Goal: Check status: Check status

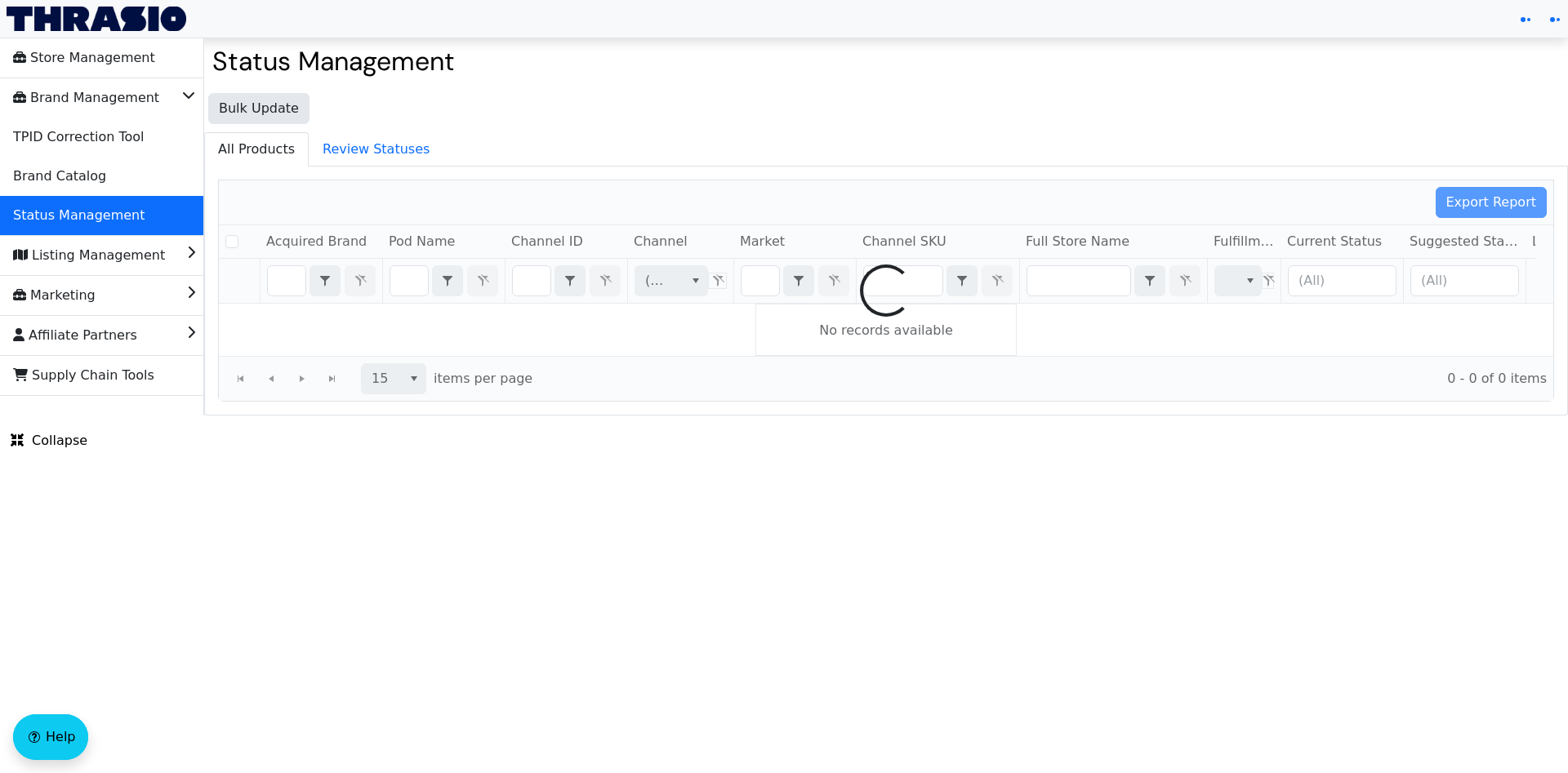
checkbox input "false"
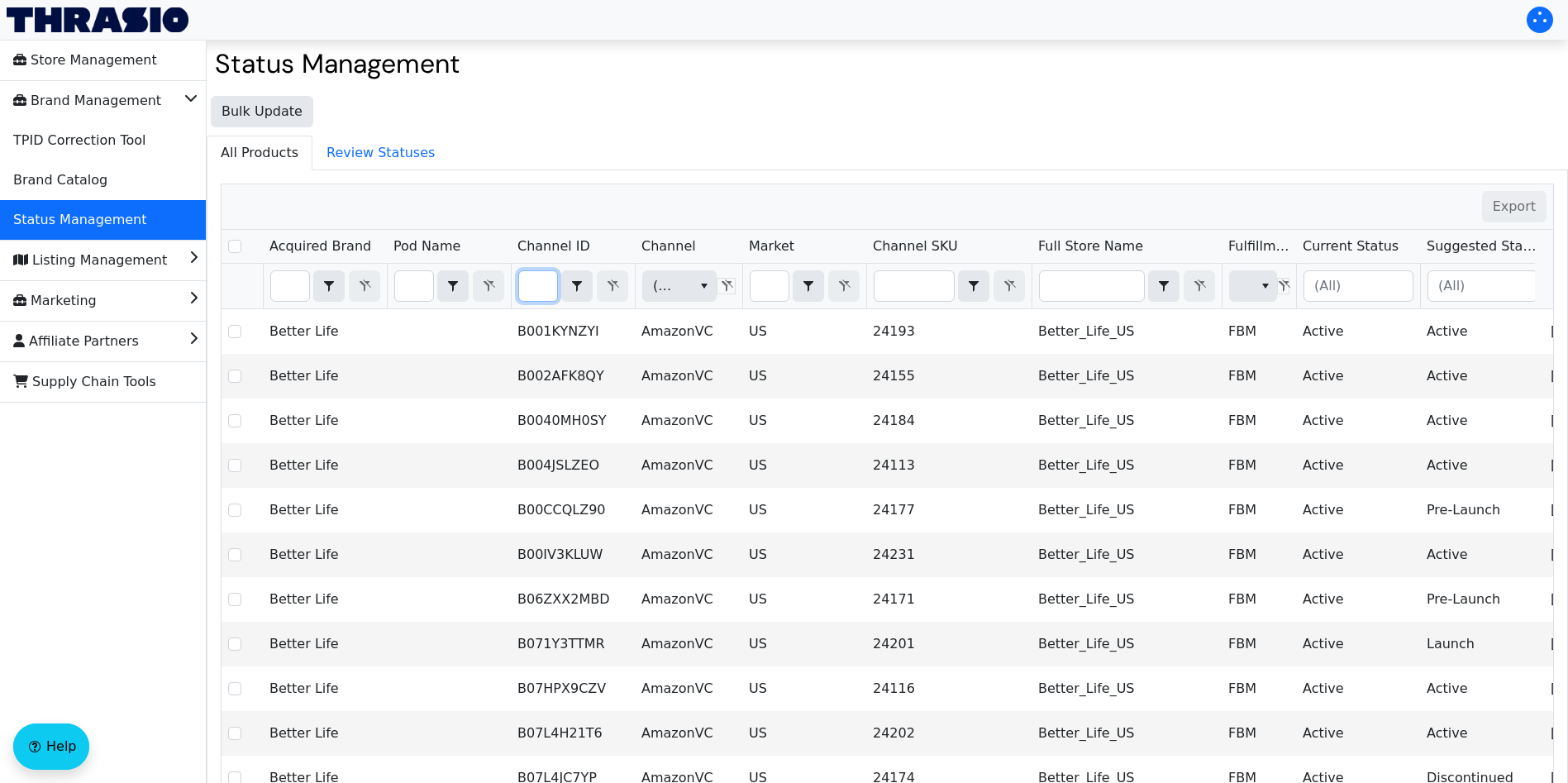
click at [536, 291] on input "Filter" at bounding box center [538, 286] width 38 height 30
type input "PO66742"
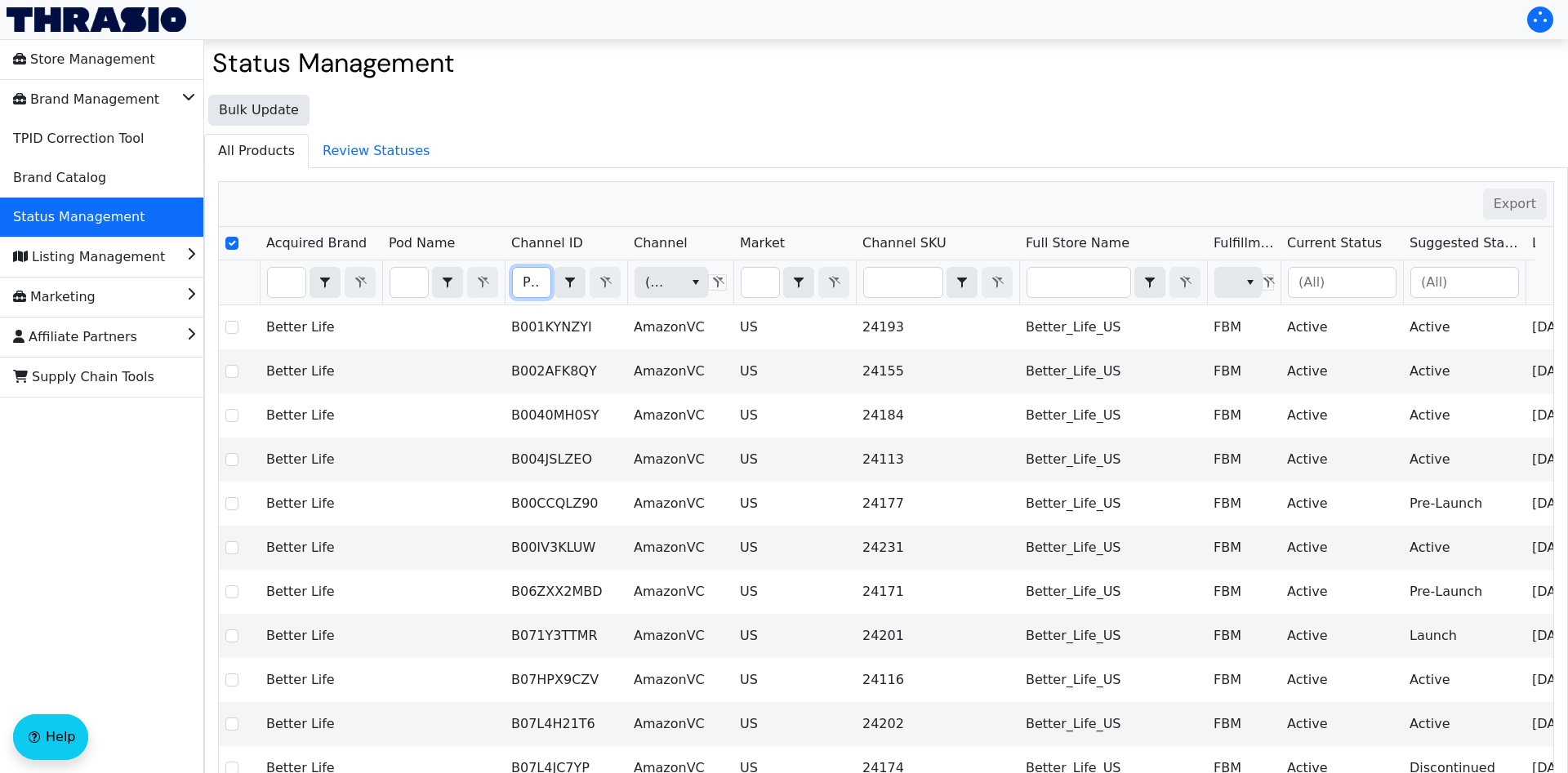
checkbox input "true"
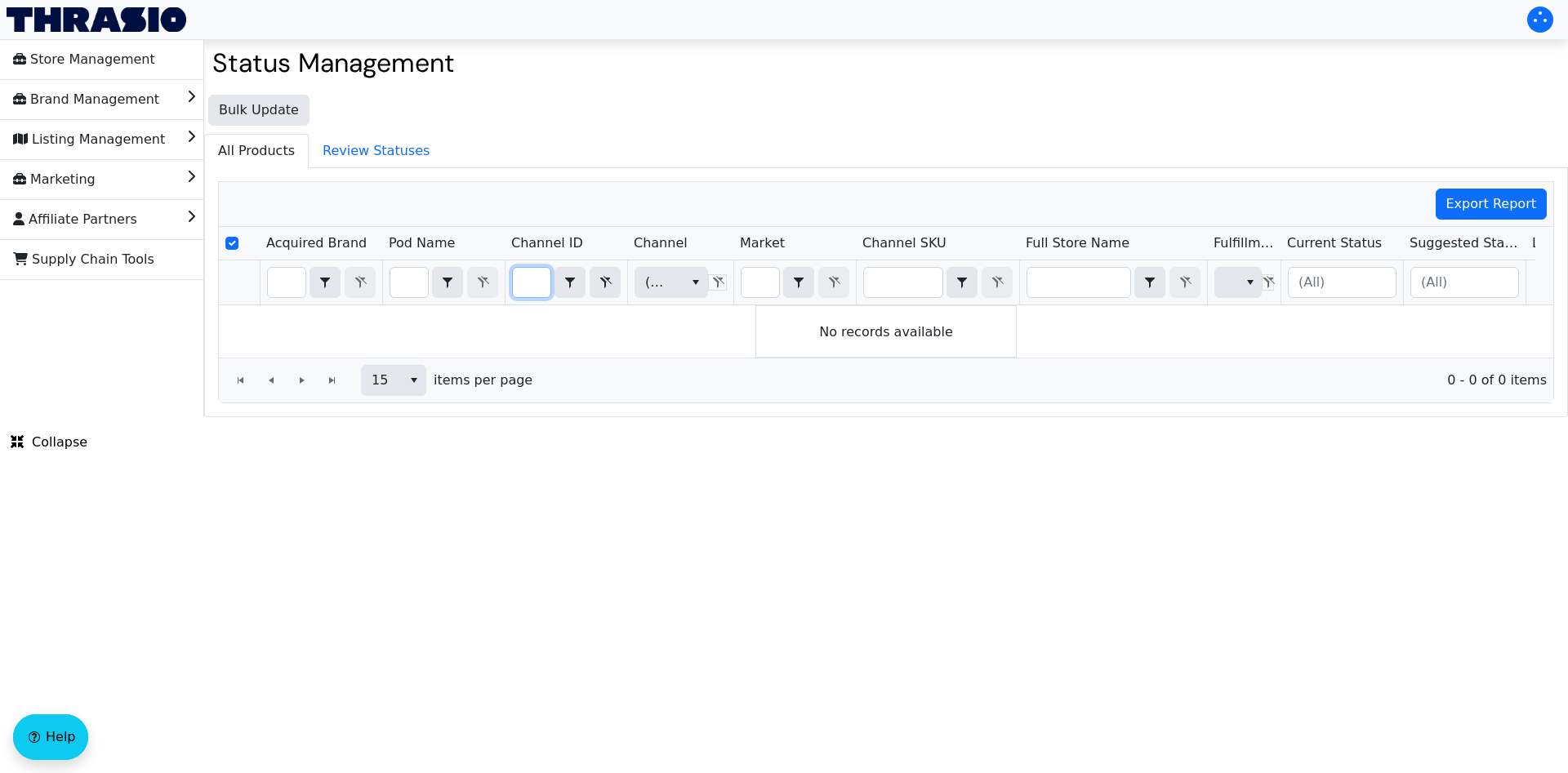
type input "PO66742"
click at [612, 277] on icon "Filter" at bounding box center [605, 281] width 20 height 13
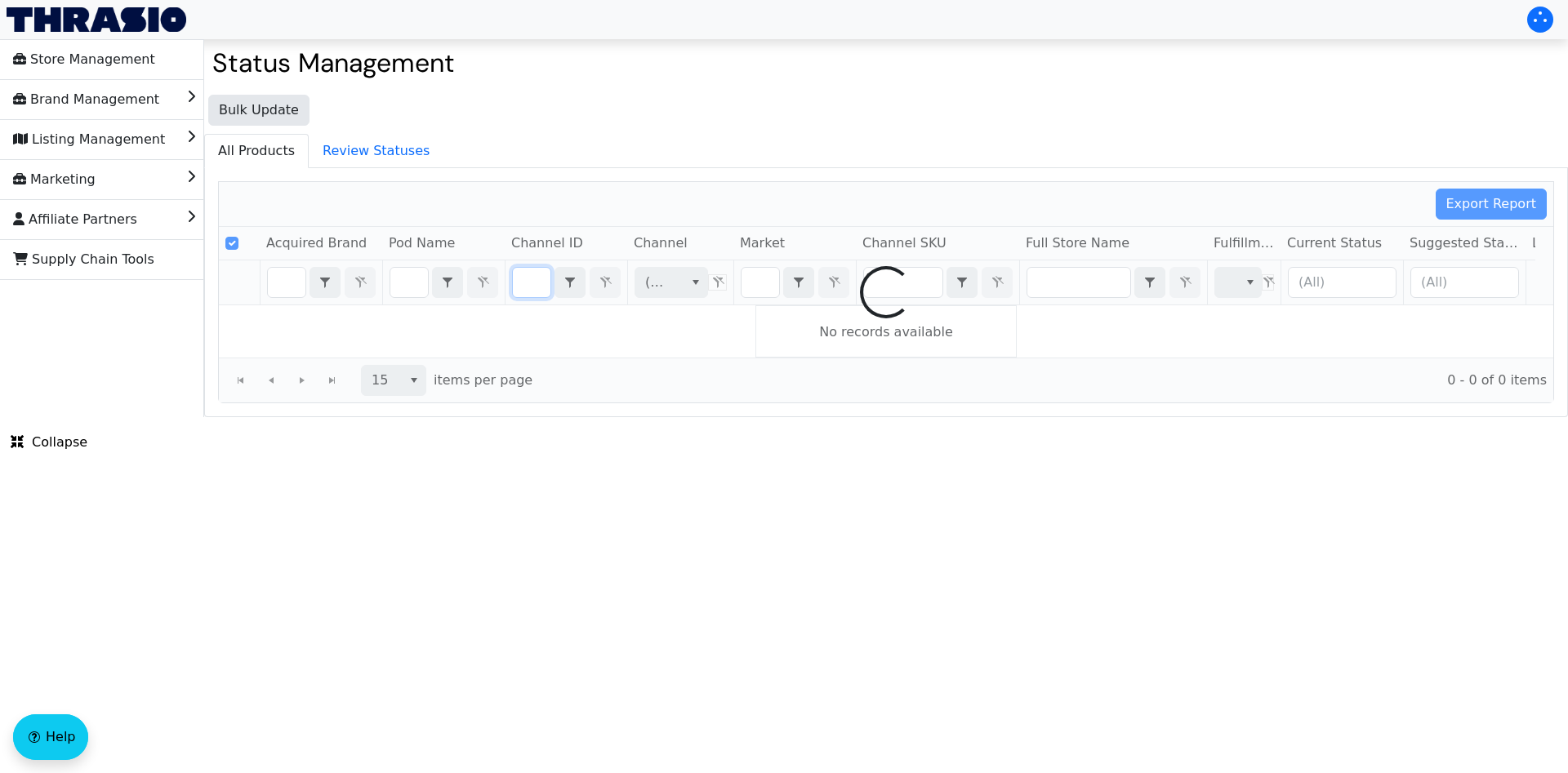
type input "B0CFG2QBRX"
checkbox input "false"
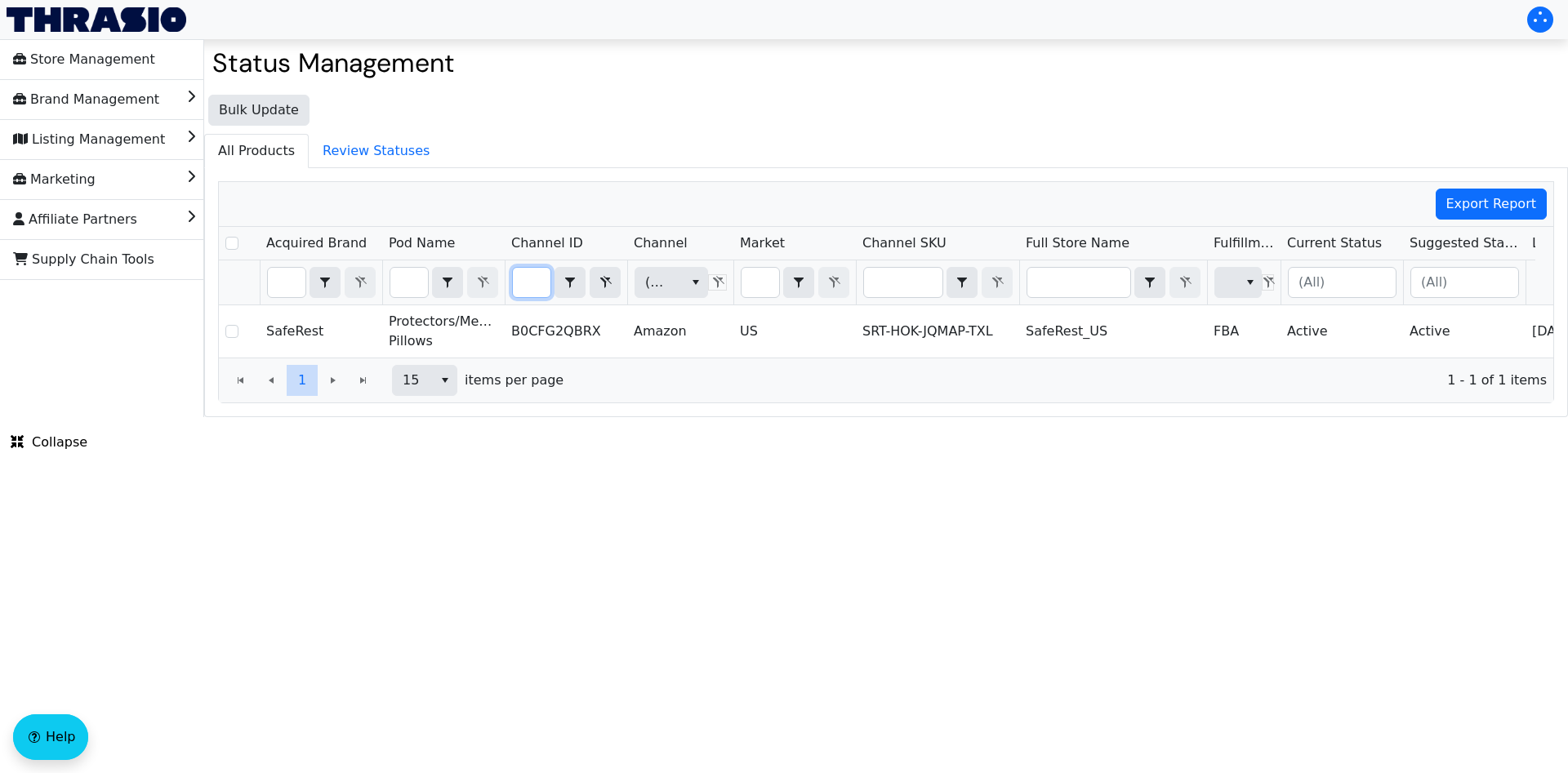
type input "B0CFG2QBRX"
click at [605, 280] on icon "Filter" at bounding box center [605, 281] width 20 height 13
checkbox input "true"
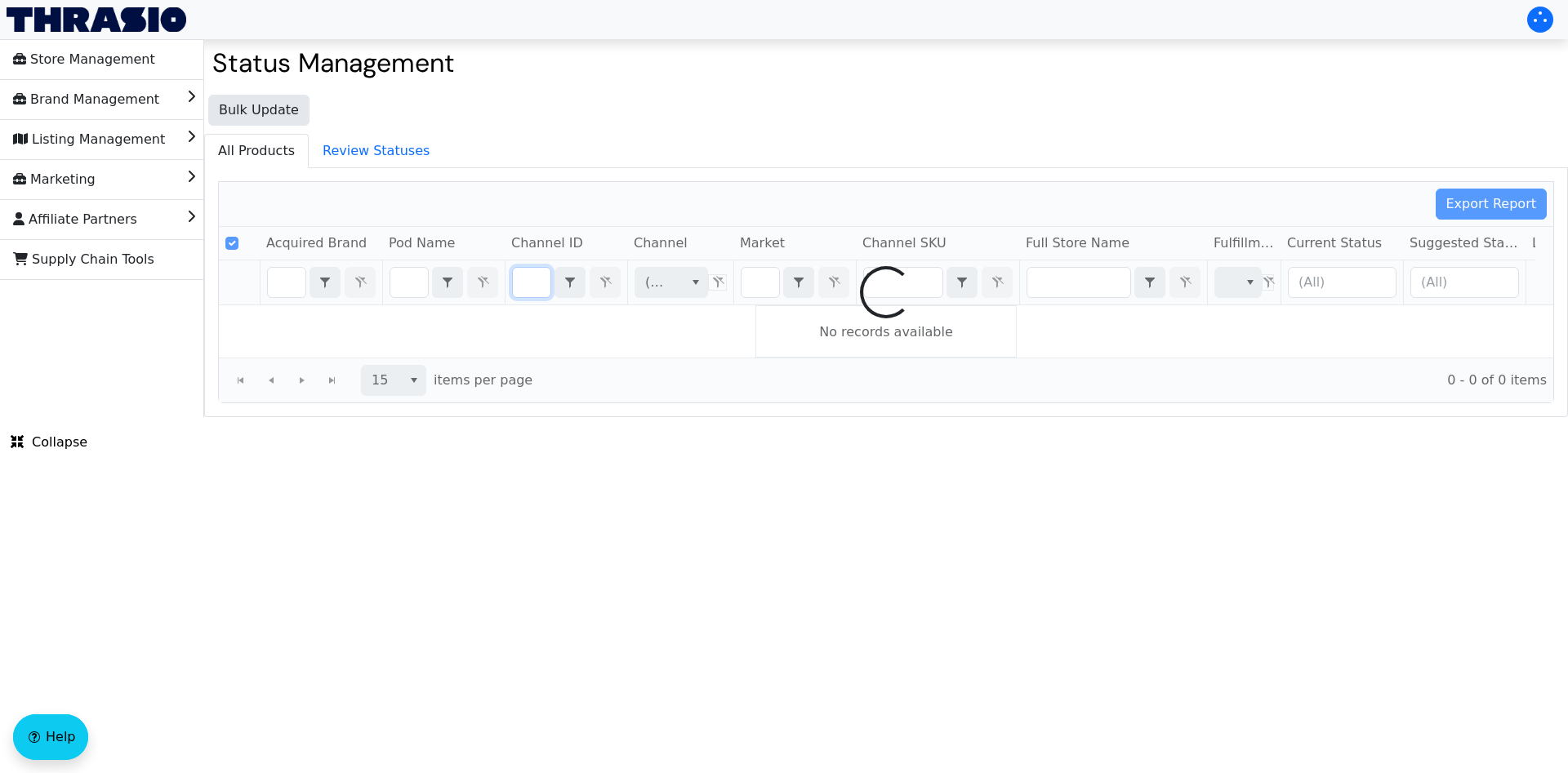
type input "B0BGJWR911"
checkbox input "false"
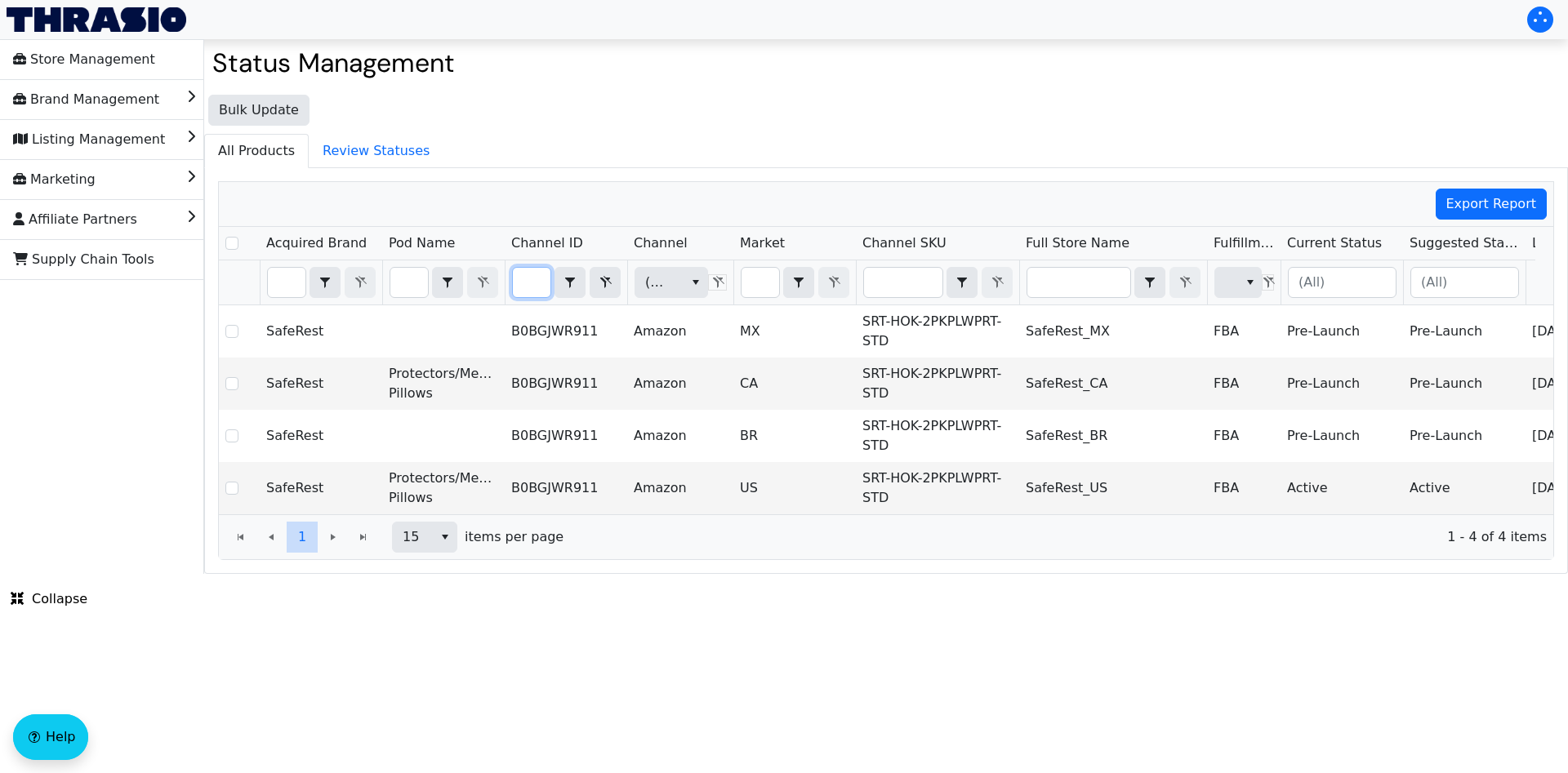
type input "B0BGJWR911"
click at [611, 280] on icon "Filter" at bounding box center [605, 281] width 20 height 13
checkbox input "true"
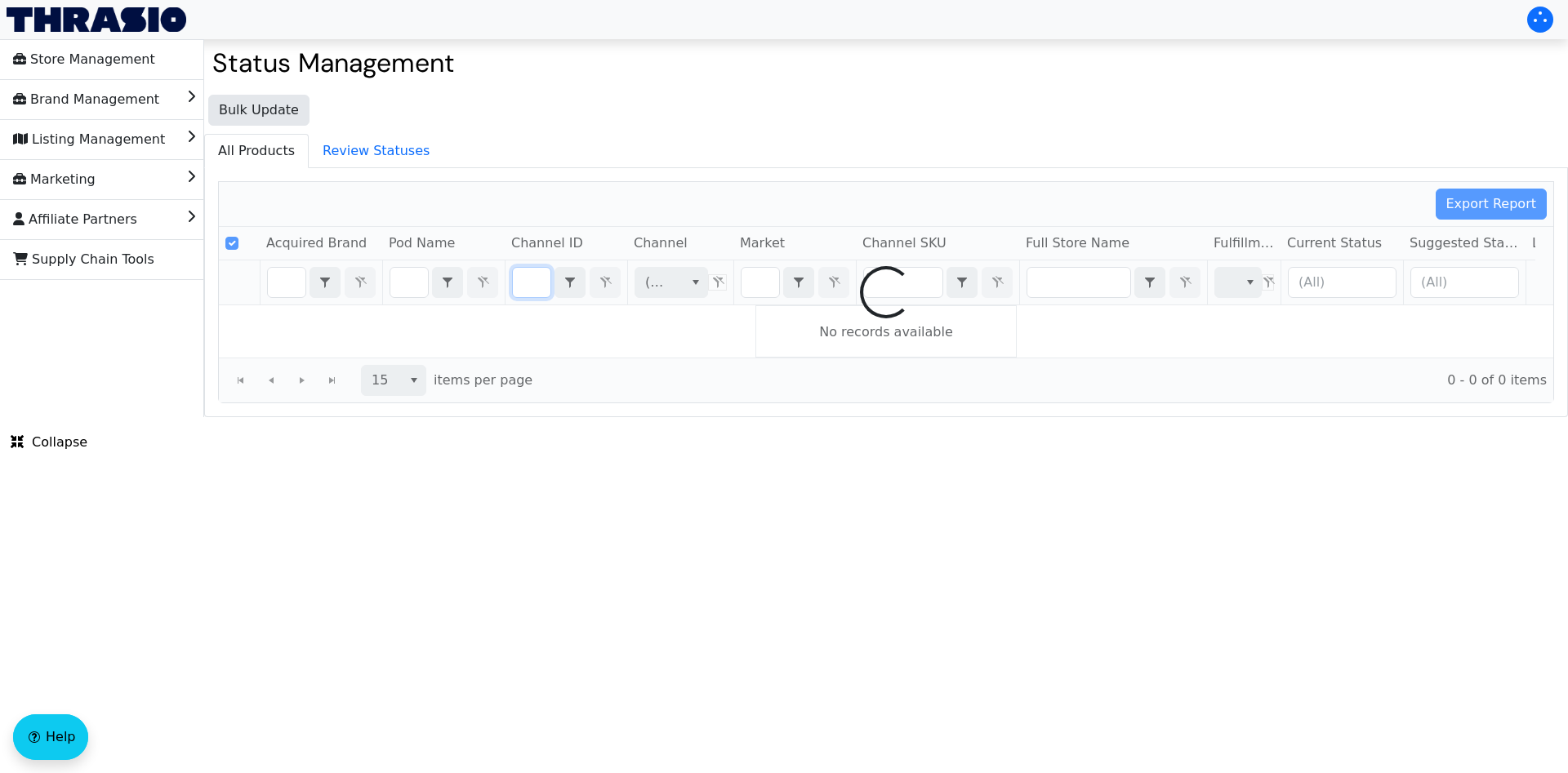
type input "B004BAB28O"
checkbox input "false"
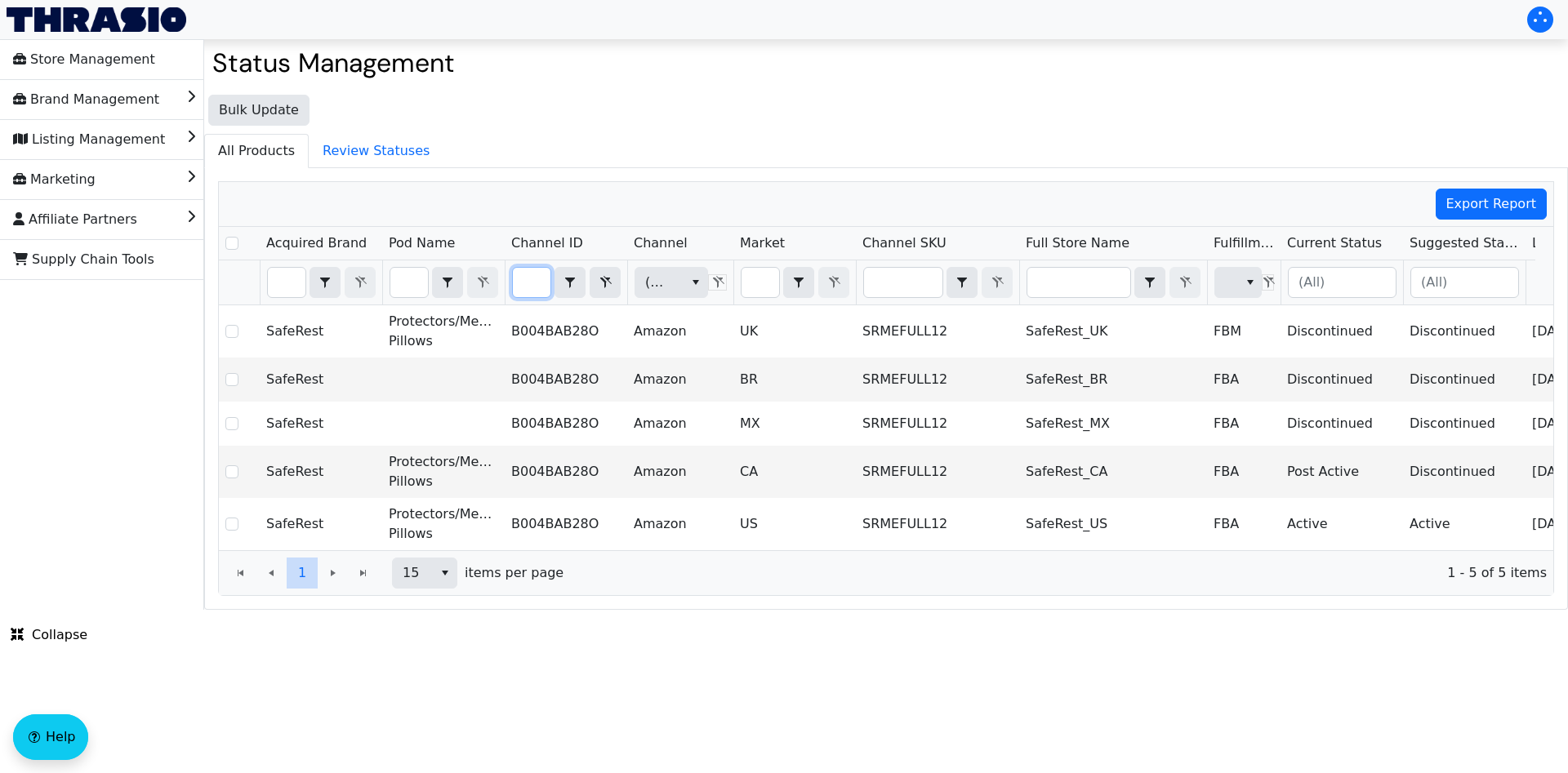
type input "B004BAB28O"
click at [607, 277] on icon "Filter" at bounding box center [605, 281] width 20 height 13
checkbox input "true"
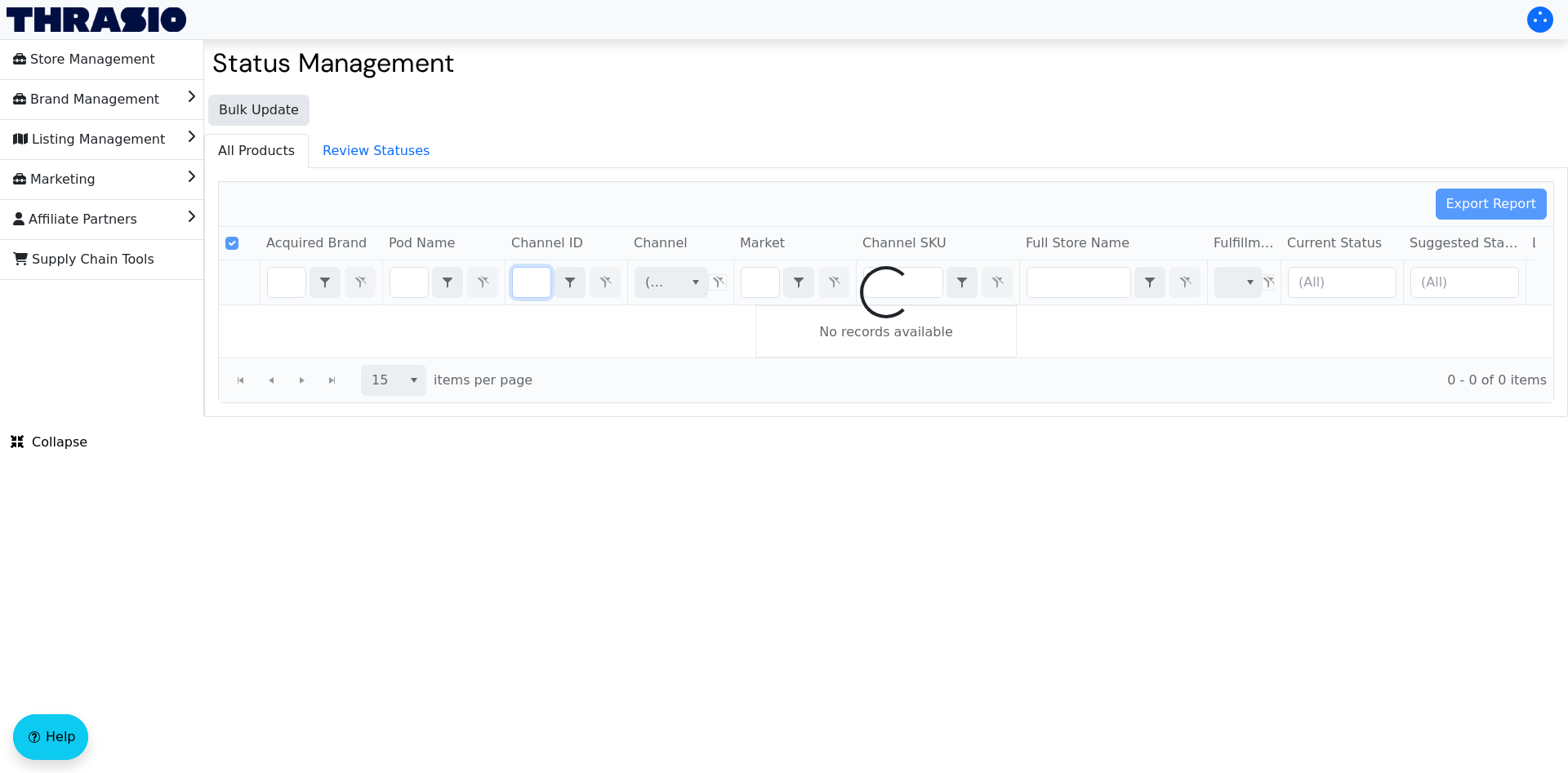
type input "B0CFG4G839"
checkbox input "false"
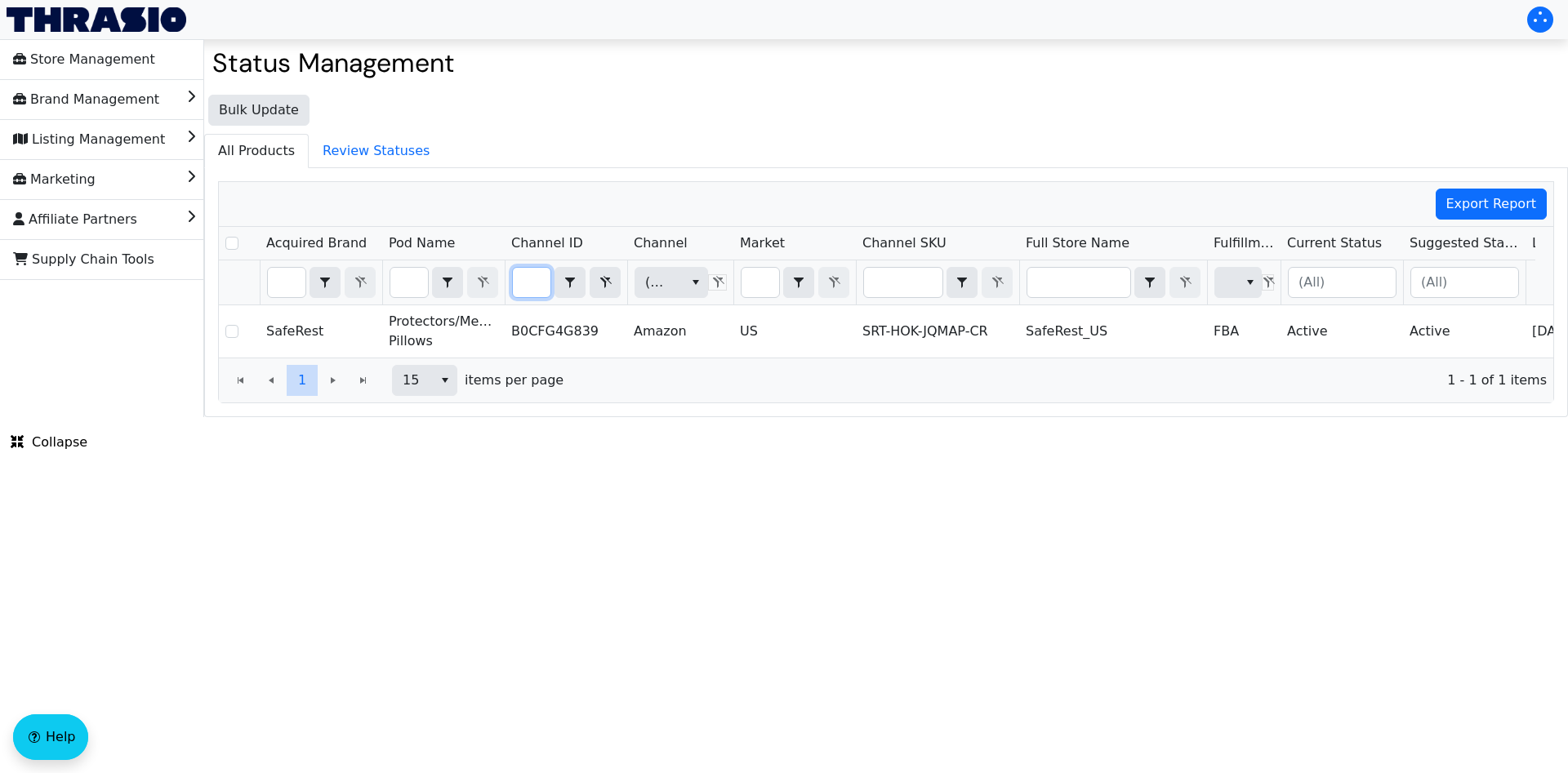
type input "B0CFG4G839"
click at [607, 284] on icon "Filter" at bounding box center [605, 281] width 20 height 13
checkbox input "true"
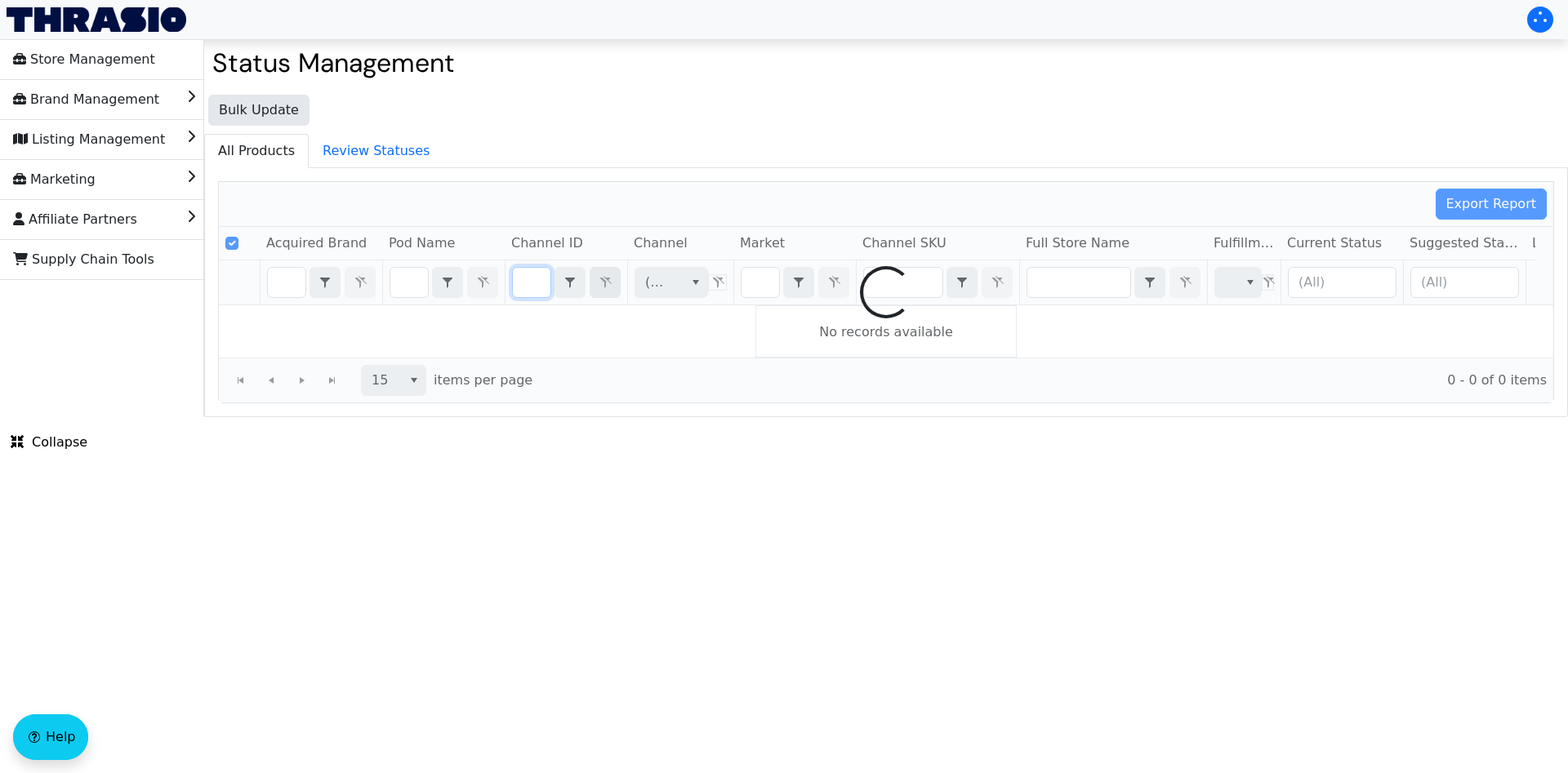
type input "B003PWNGQU"
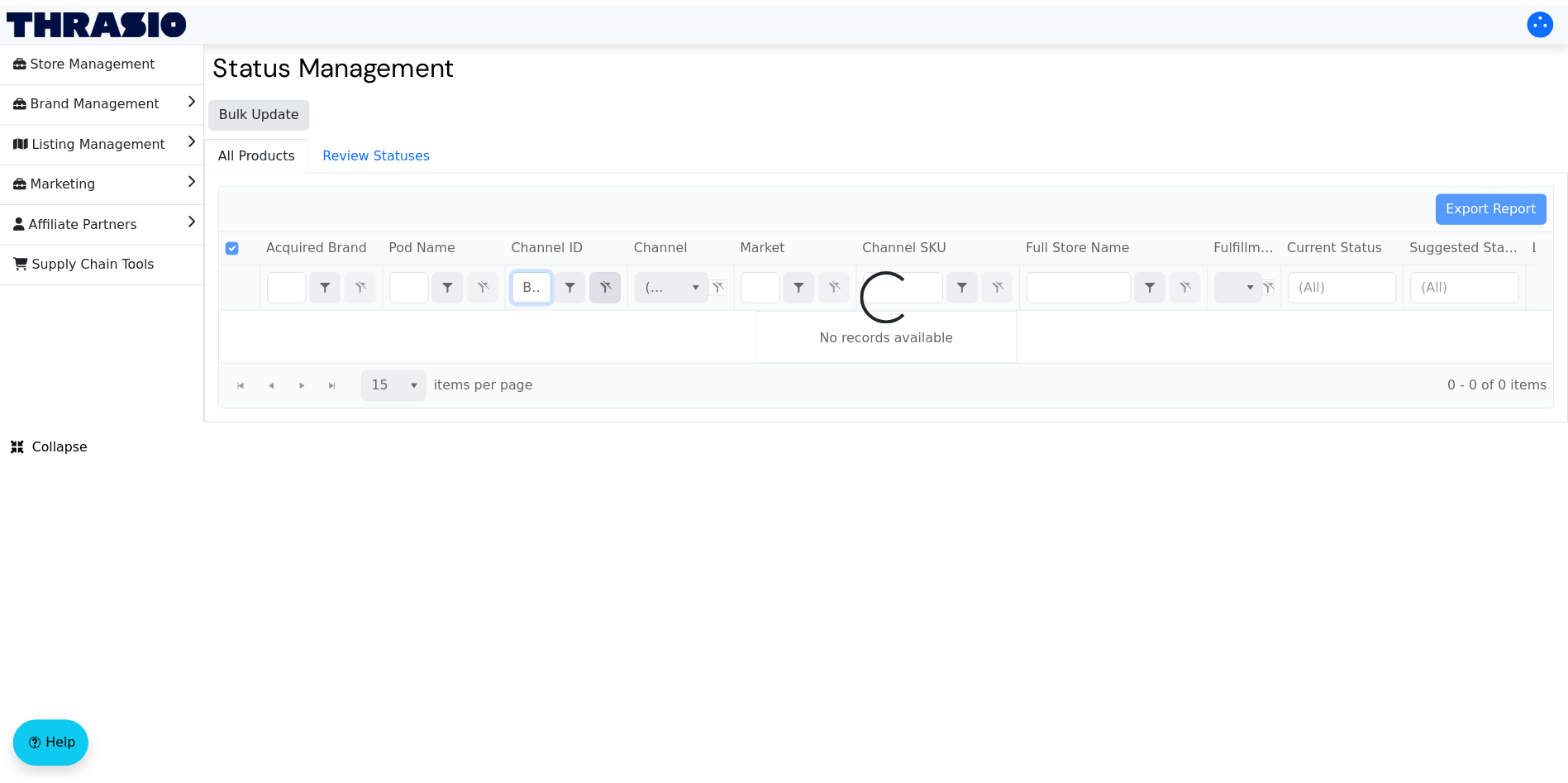
scroll to position [0, 76]
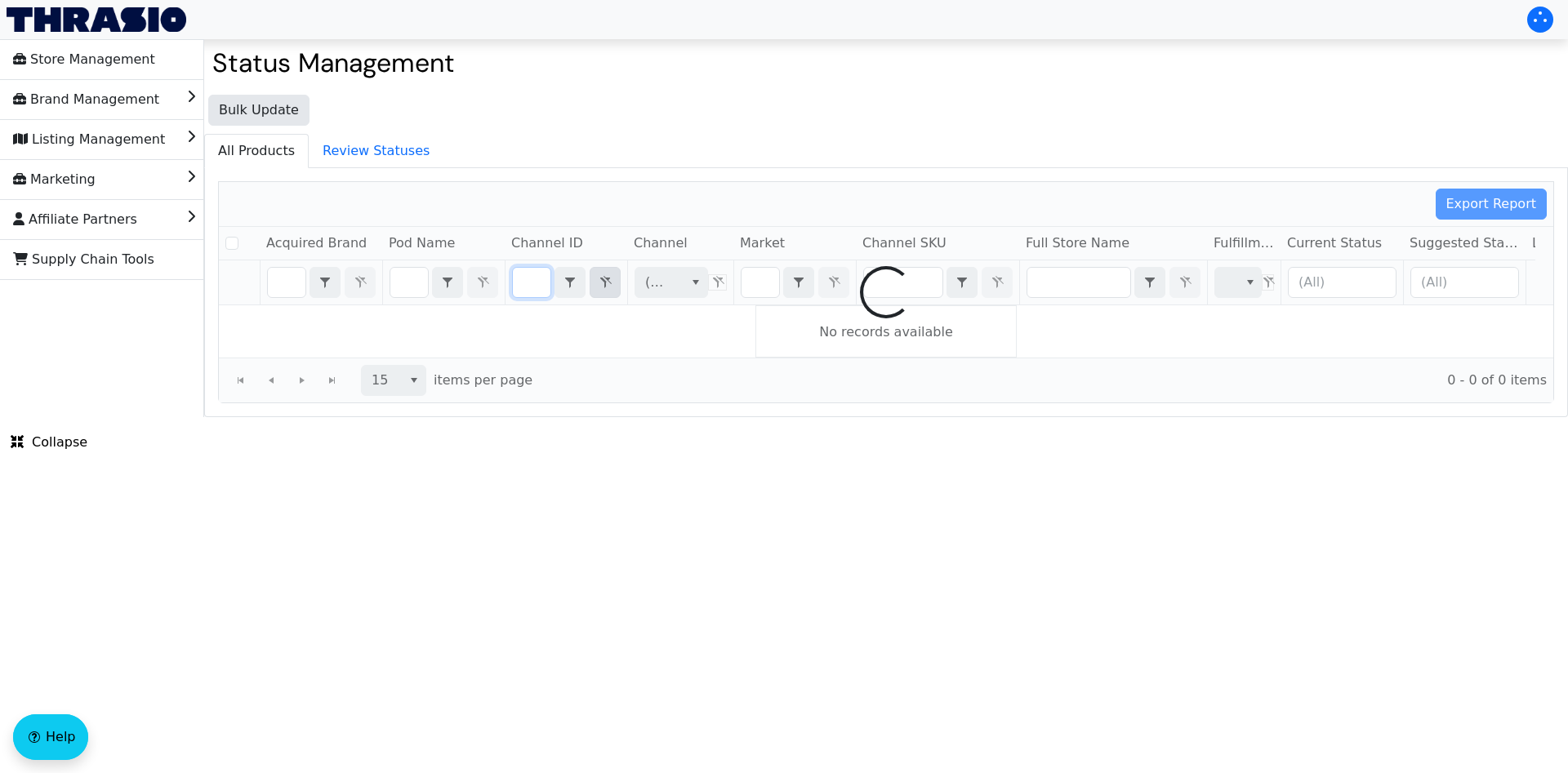
checkbox input "false"
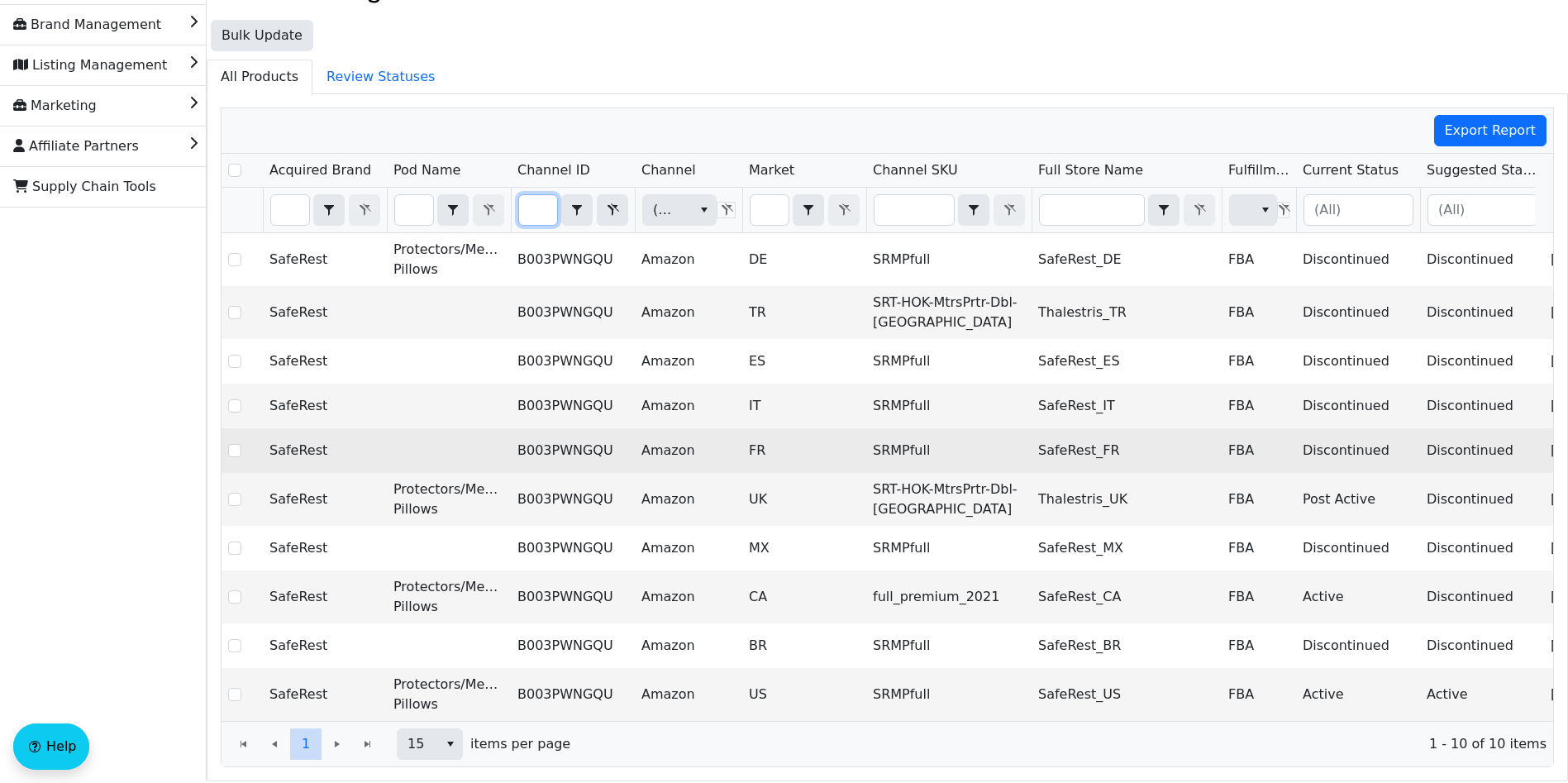
scroll to position [135, 0]
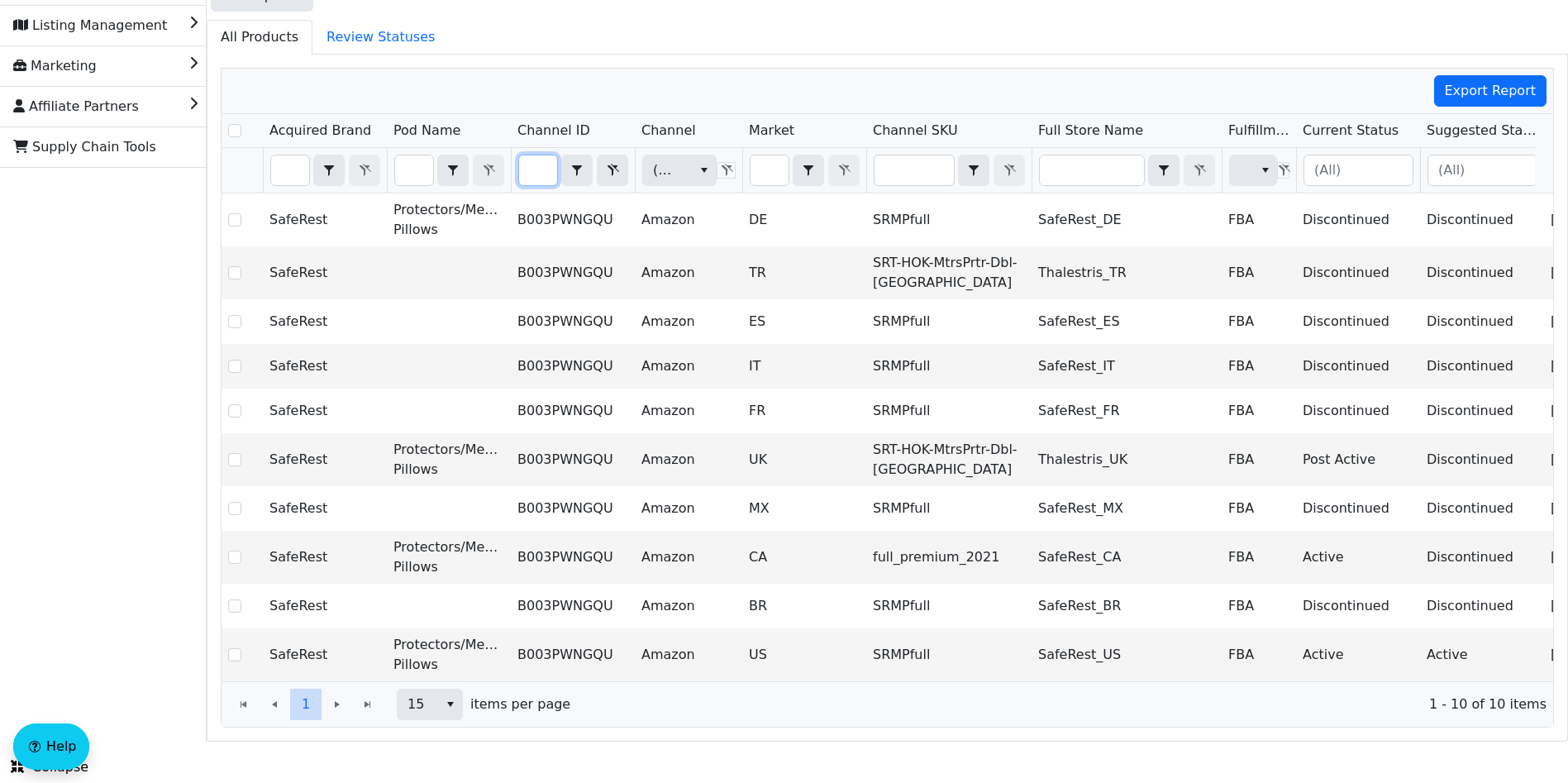
type input "B003PWNGQU"
click at [613, 163] on icon "Filter" at bounding box center [613, 169] width 12 height 13
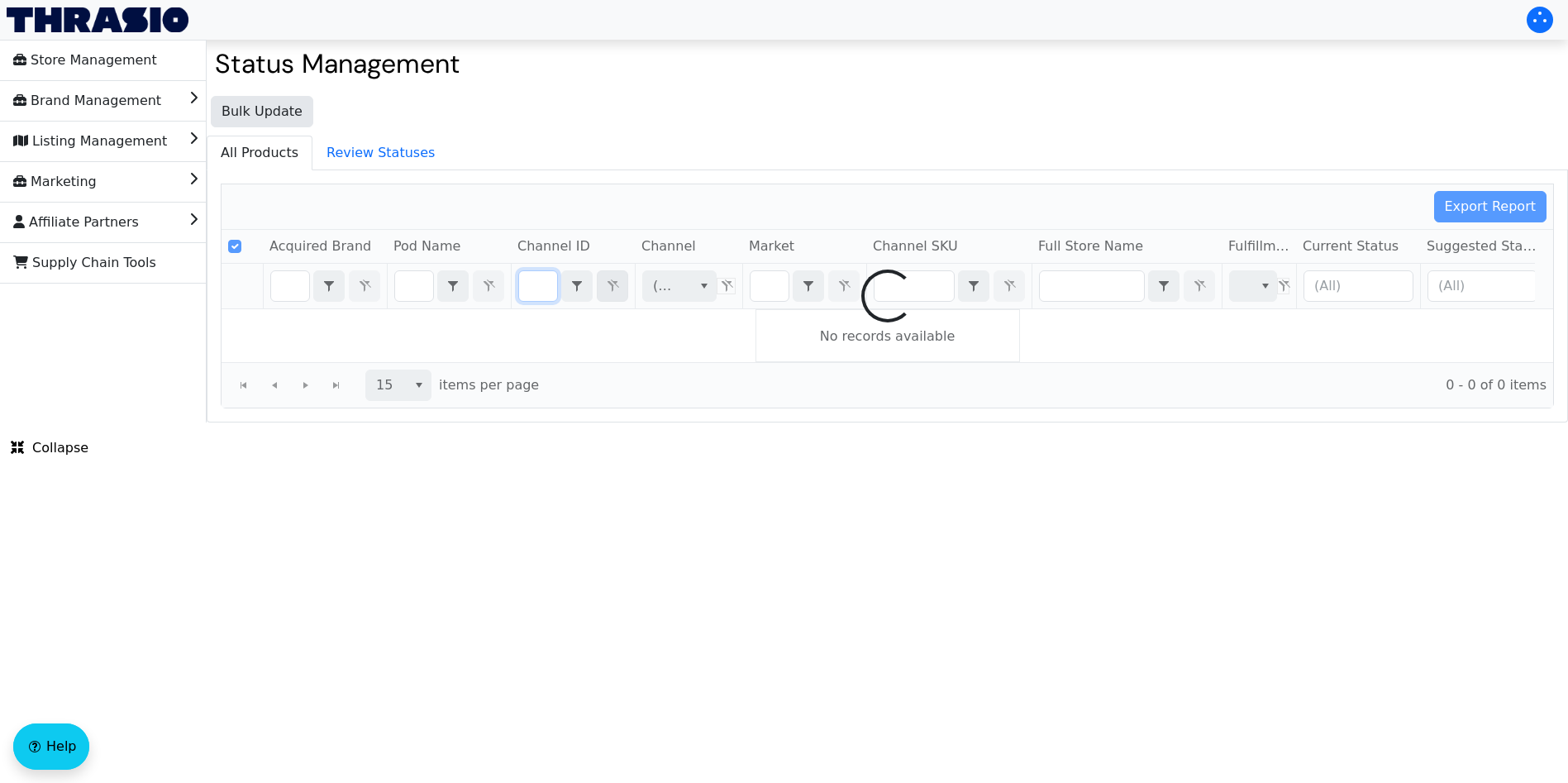
checkbox input "true"
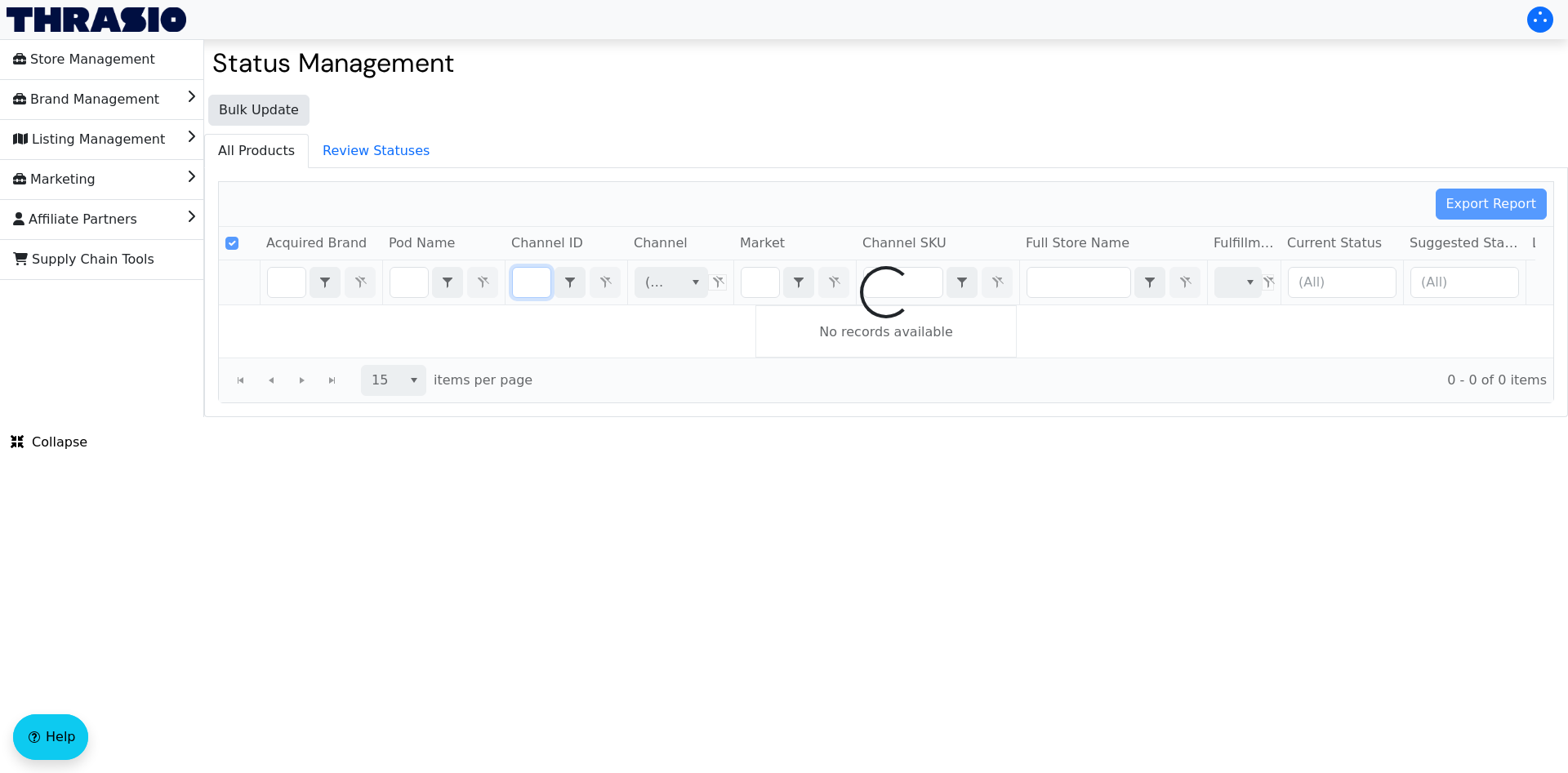
type input "B004BAB28O"
checkbox input "false"
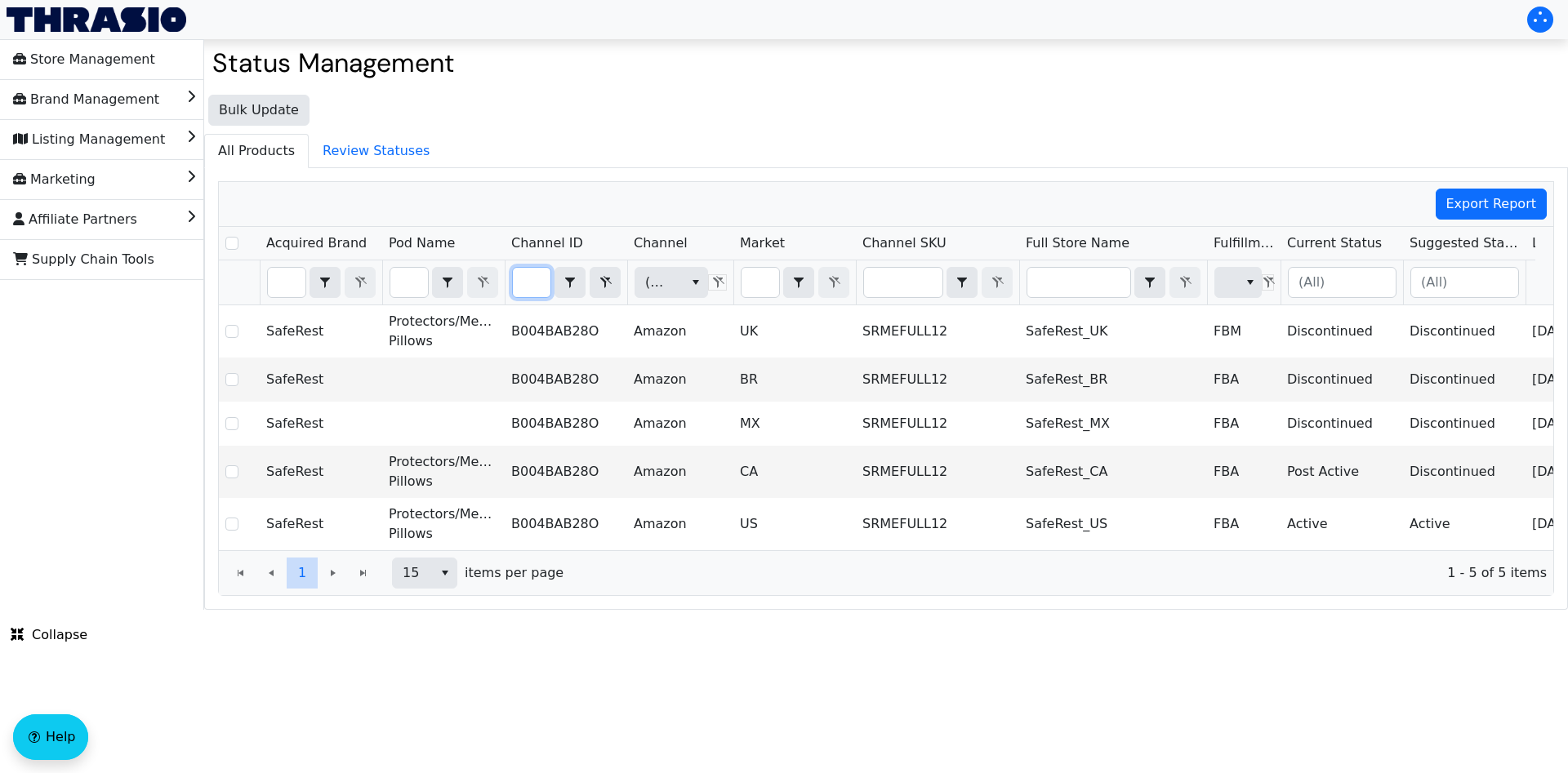
type input "B004BAB28O"
